Goal: Find specific page/section: Find specific page/section

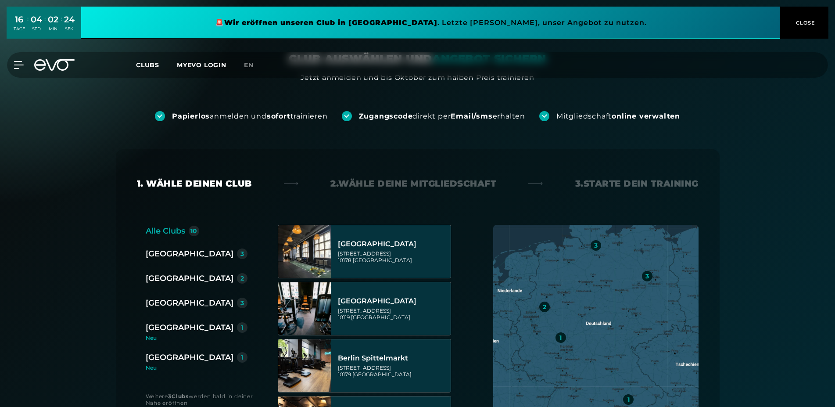
scroll to position [45, 0]
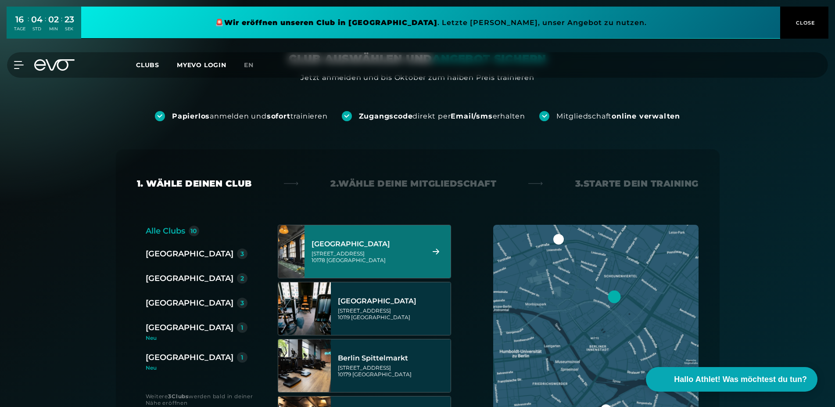
click at [180, 280] on div "[GEOGRAPHIC_DATA]" at bounding box center [190, 278] width 88 height 12
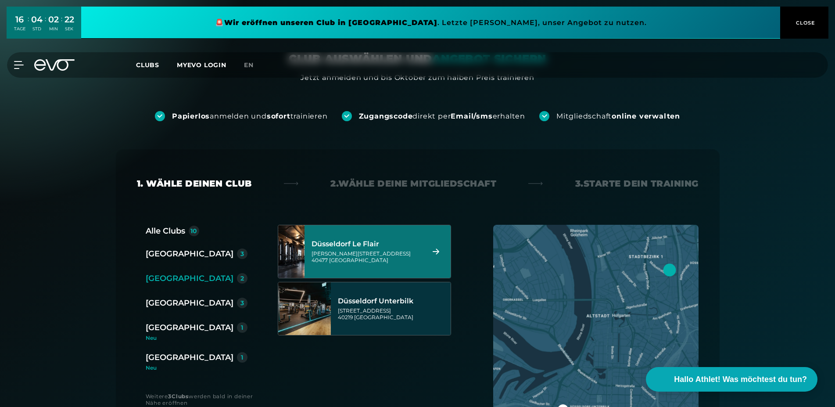
click at [408, 254] on div "[PERSON_NAME][STREET_ADDRESS]" at bounding box center [366, 256] width 110 height 13
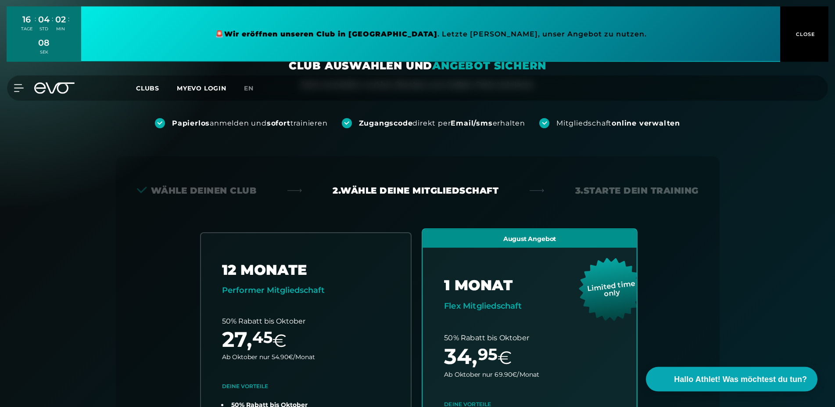
scroll to position [0, 0]
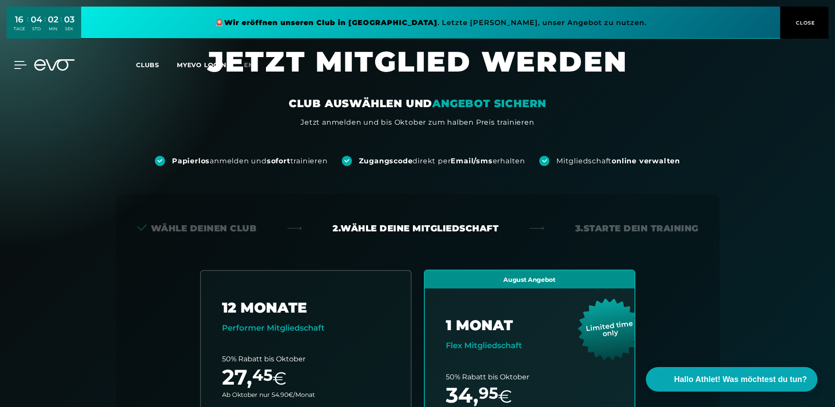
click at [20, 64] on icon at bounding box center [20, 64] width 12 height 7
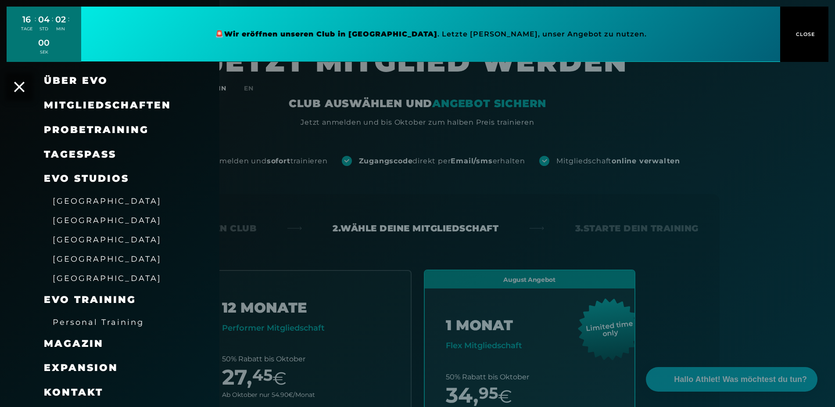
click at [83, 204] on span "[GEOGRAPHIC_DATA]" at bounding box center [107, 200] width 109 height 9
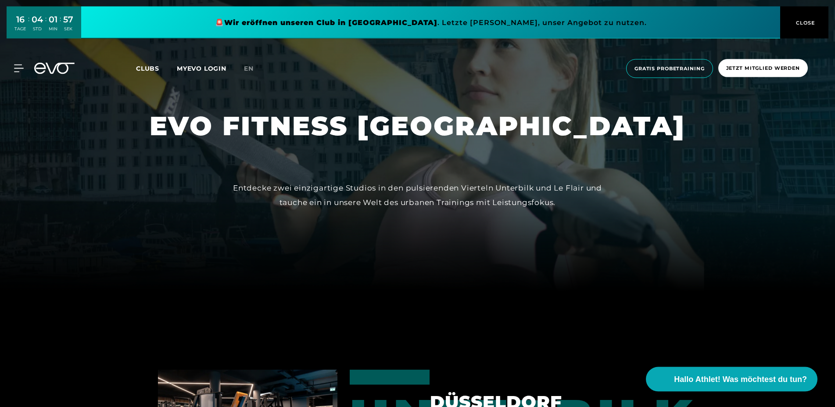
scroll to position [134, 0]
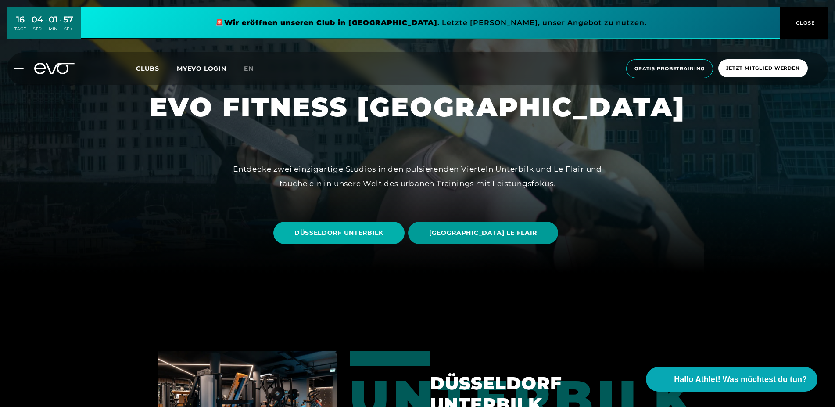
click at [533, 229] on span "[GEOGRAPHIC_DATA] LE FLAIR" at bounding box center [483, 233] width 150 height 22
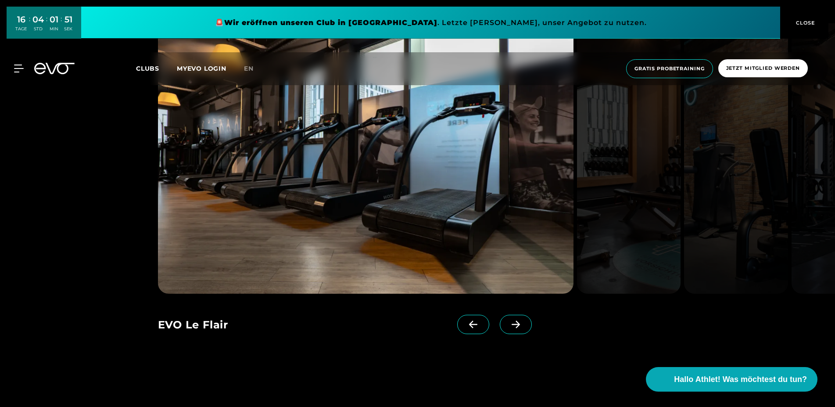
scroll to position [850, 0]
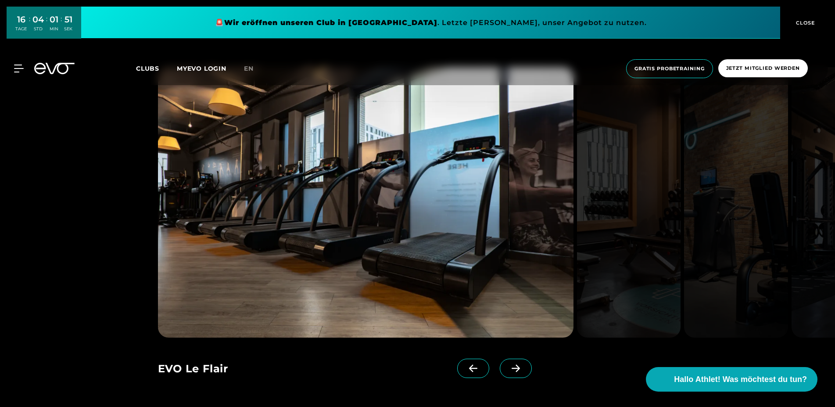
click at [515, 365] on icon at bounding box center [515, 368] width 15 height 8
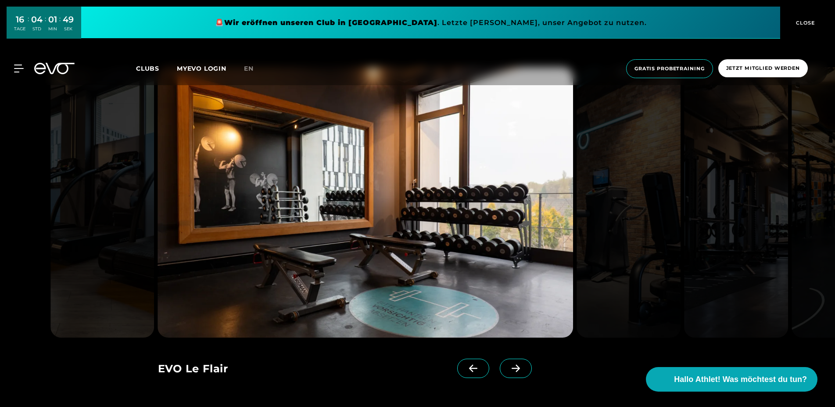
click at [515, 365] on icon at bounding box center [515, 368] width 15 height 8
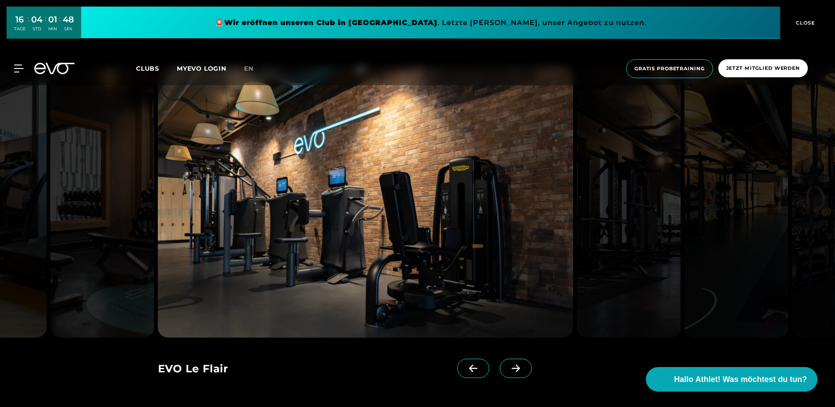
click at [515, 365] on icon at bounding box center [515, 368] width 15 height 8
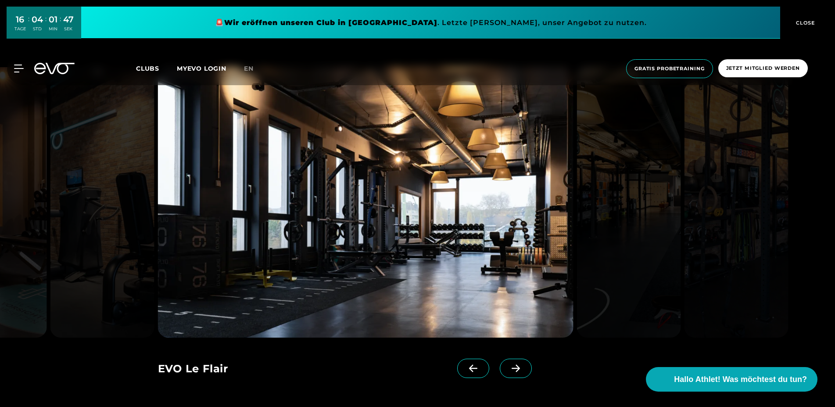
click at [515, 365] on icon at bounding box center [515, 368] width 15 height 8
